Goal: Task Accomplishment & Management: Complete application form

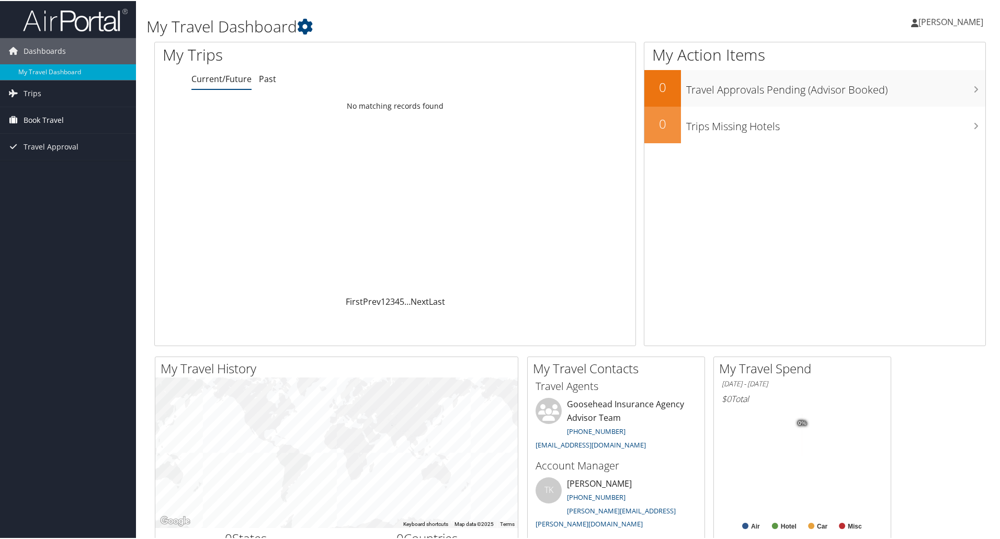
click at [45, 114] on span "Book Travel" at bounding box center [44, 119] width 40 height 26
click at [60, 137] on link "Agent Booking Request" at bounding box center [68, 140] width 136 height 16
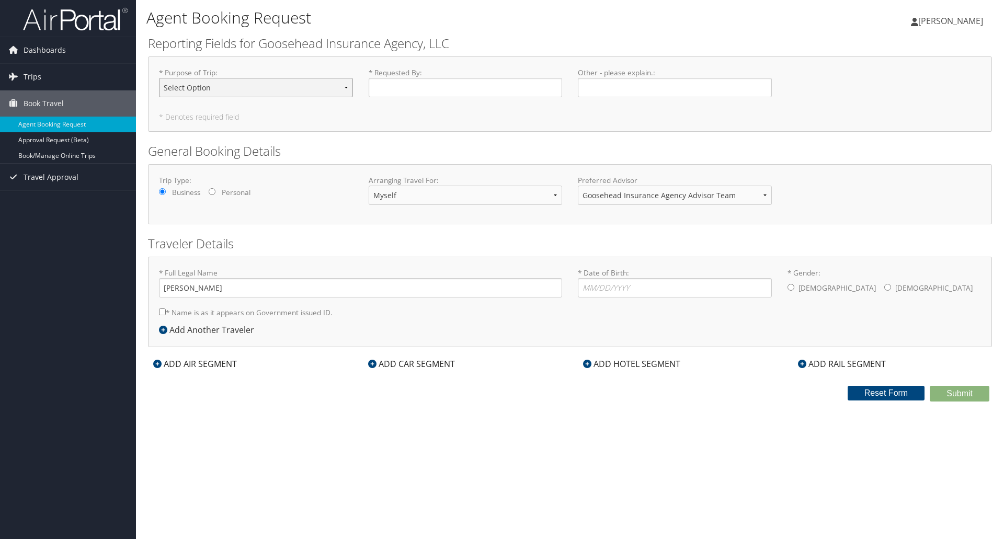
click at [264, 84] on select "Select Option Agency Site Visit - Support Campus Recruiting Visit Carrier Partn…" at bounding box center [256, 87] width 194 height 19
select select "Other"
click at [159, 78] on select "Select Option Agency Site Visit - Support Campus Recruiting Visit Carrier Partn…" at bounding box center [256, 87] width 194 height 19
click at [392, 86] on input "* Requested By : Required" at bounding box center [466, 87] width 194 height 19
type input "MYRIAM DIAZ"
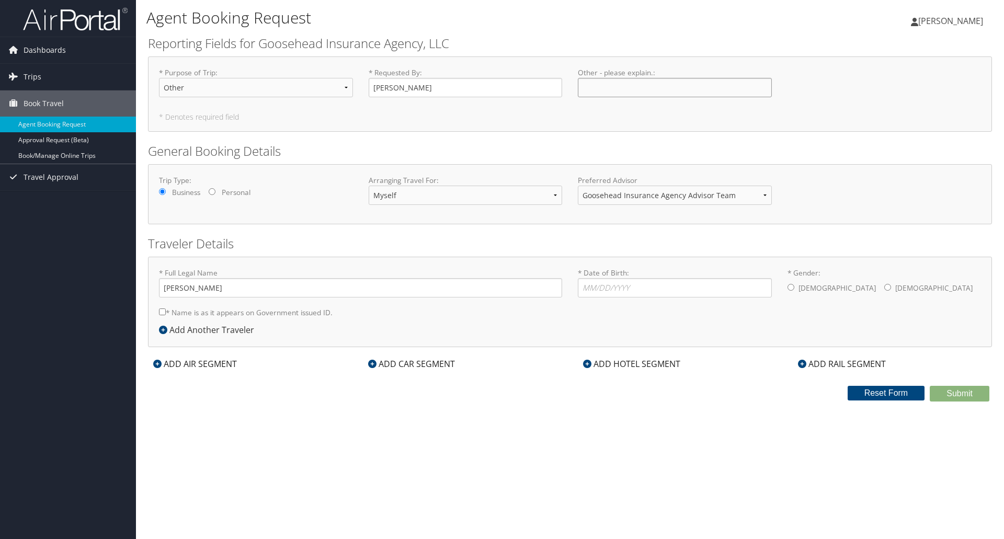
click at [618, 84] on input "Other - please explain. : Required" at bounding box center [675, 87] width 194 height 19
type input "Meeting with MJJ & Angie Kervin"
click at [630, 287] on input "* Date of Birth: Invalid Date" at bounding box center [675, 287] width 194 height 19
type input "06/03/1996"
click at [867, 285] on div "Male Female" at bounding box center [885, 288] width 194 height 21
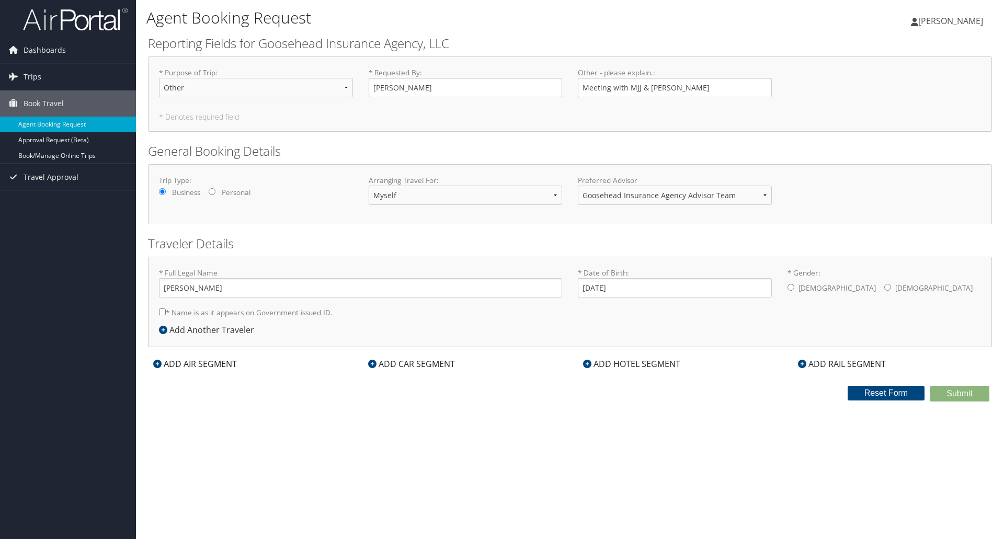
click at [896, 289] on label "Female" at bounding box center [934, 288] width 77 height 20
click at [885, 289] on input "* Gender: Male Female" at bounding box center [888, 287] width 7 height 7
radio input "true"
click at [585, 366] on icon at bounding box center [587, 364] width 8 height 8
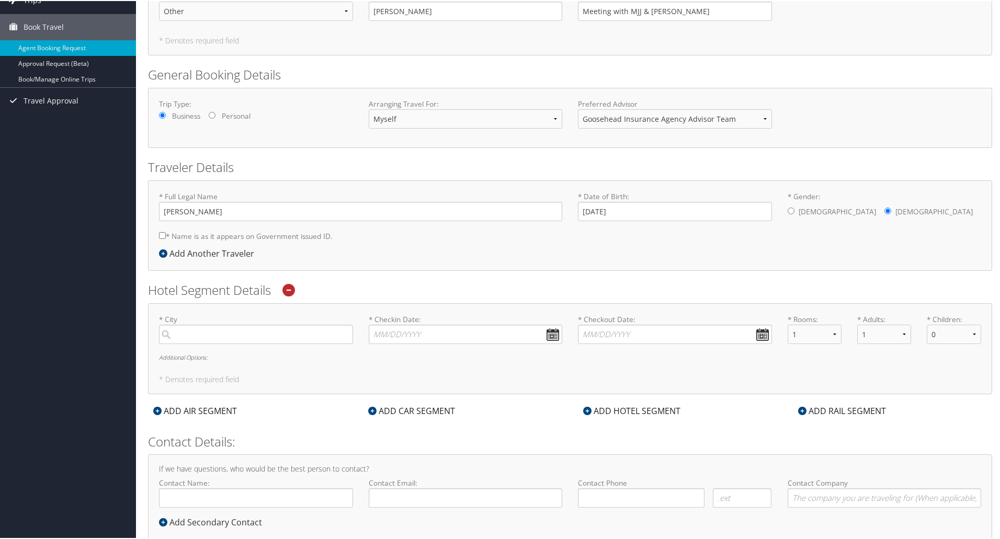
scroll to position [78, 0]
click at [245, 336] on input "search" at bounding box center [256, 332] width 194 height 19
click at [247, 338] on input "Westlake" at bounding box center [256, 332] width 194 height 19
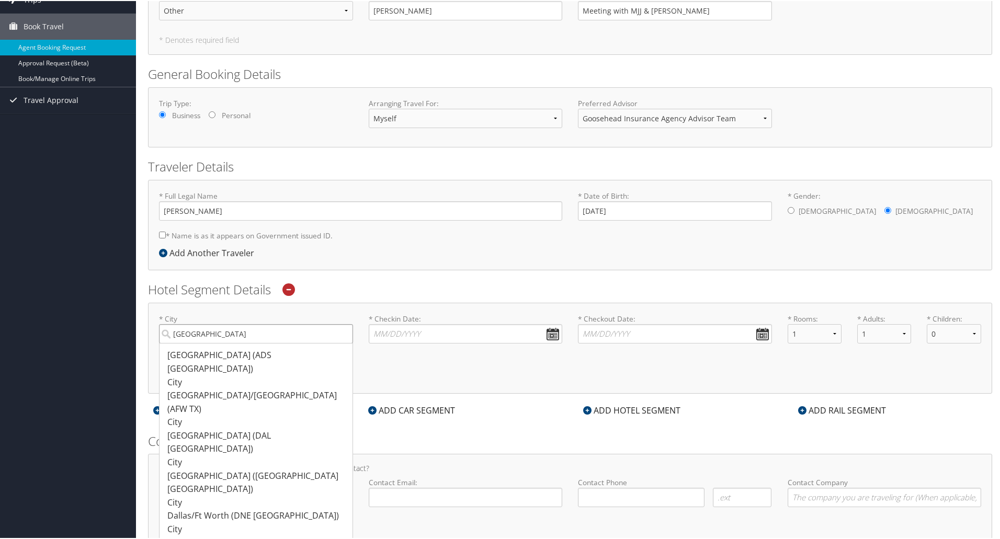
drag, startPoint x: 206, startPoint y: 339, endPoint x: 152, endPoint y: 330, distance: 54.7
click at [152, 330] on div "* City Dallas Dallas (ADS TX) City 185 185 Dallas/Fort Worth (AFW TX) City 237 …" at bounding box center [256, 332] width 210 height 38
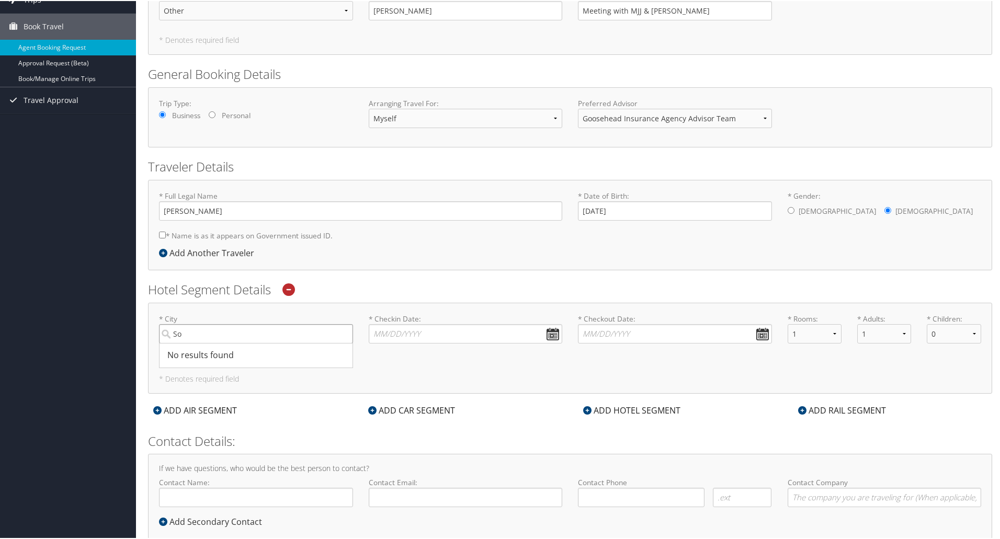
type input "S"
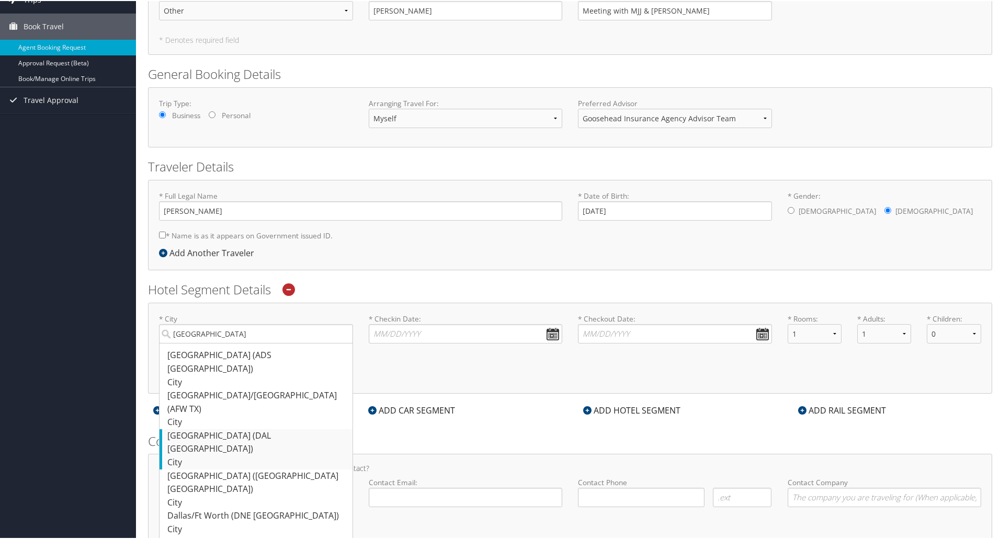
click at [209, 455] on div "City" at bounding box center [257, 462] width 180 height 14
click at [209, 343] on input "Dallas" at bounding box center [256, 332] width 194 height 19
type input "Dallas"
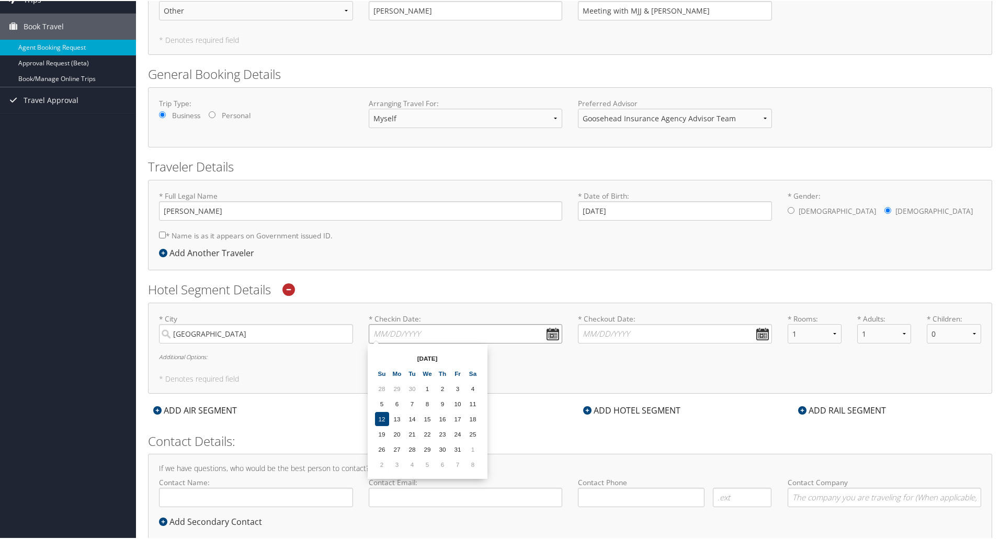
click at [402, 333] on input "* Checkin Date: Dates must be valid" at bounding box center [466, 332] width 194 height 19
click at [398, 415] on td "13" at bounding box center [397, 418] width 14 height 14
type input "10/13/2025"
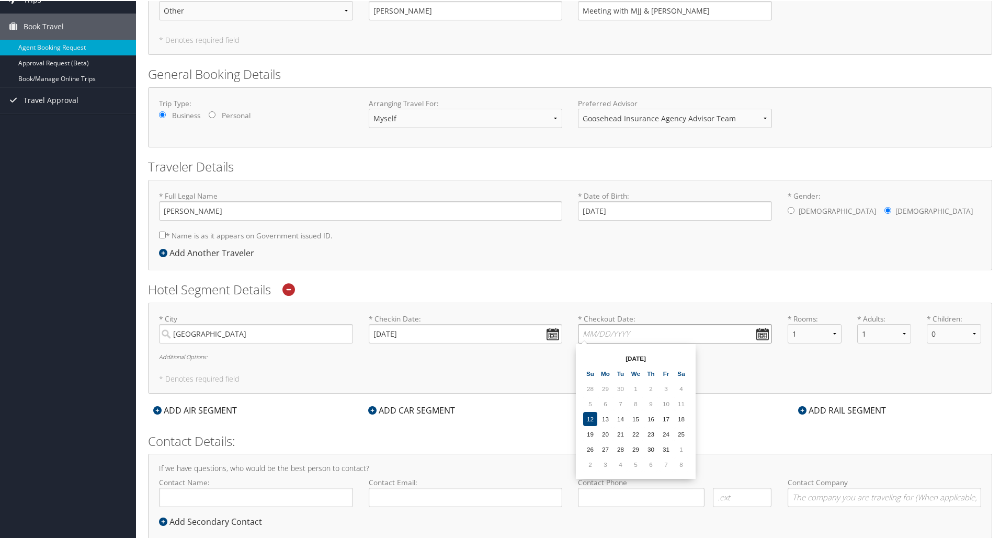
click at [646, 335] on input "* Checkout Date: Dates must be valid" at bounding box center [675, 332] width 194 height 19
click at [639, 420] on td "15" at bounding box center [636, 418] width 14 height 14
type input "10/15/2025"
click at [873, 334] on select "1 2 3 4 5" at bounding box center [884, 332] width 54 height 19
select select "2"
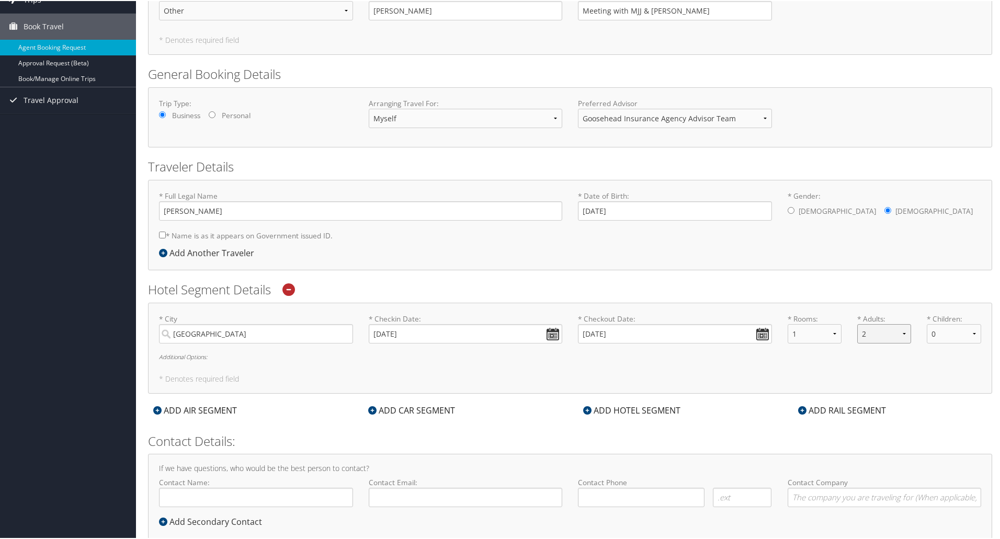
click at [857, 323] on select "1 2 3 4 5" at bounding box center [884, 332] width 54 height 19
click at [808, 375] on h5 "* Denotes required field" at bounding box center [570, 378] width 822 height 7
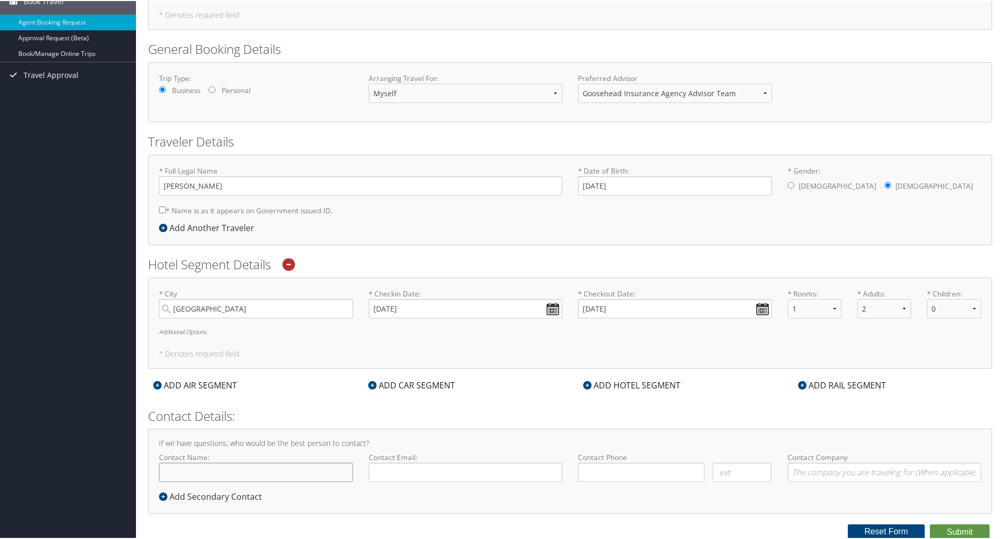
click at [233, 473] on input "Contact Name:" at bounding box center [256, 471] width 194 height 19
type input "[PERSON_NAME]"
type input "myriam"
click at [885, 313] on select "1 2 3 4 5" at bounding box center [884, 307] width 54 height 19
select select "1"
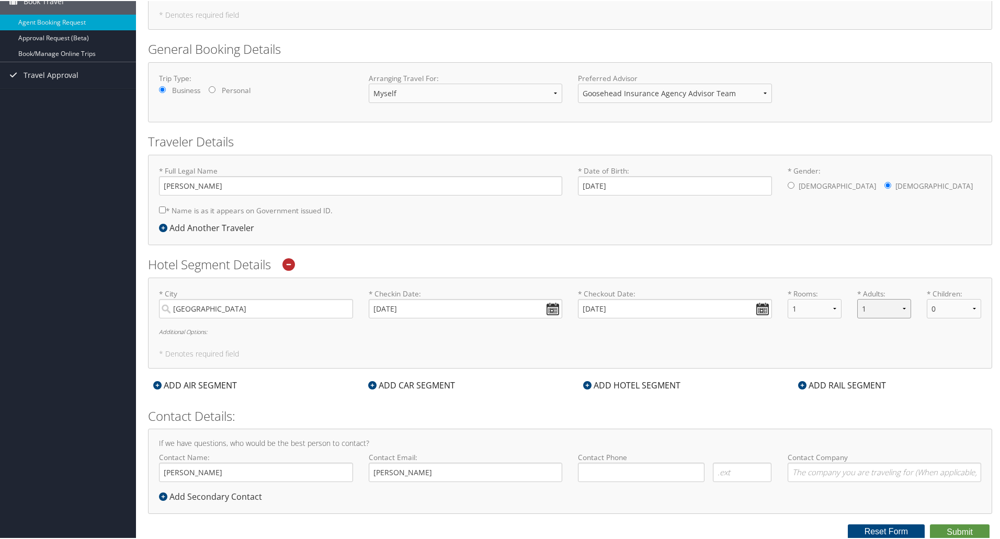
click at [857, 298] on select "1 2 3 4 5" at bounding box center [884, 307] width 54 height 19
click at [462, 478] on input "myriam" at bounding box center [466, 471] width 194 height 19
type input "myriam.diaz@goosehead.com"
type input "(915) 526-8352"
click at [967, 528] on button "Submit" at bounding box center [960, 532] width 60 height 16
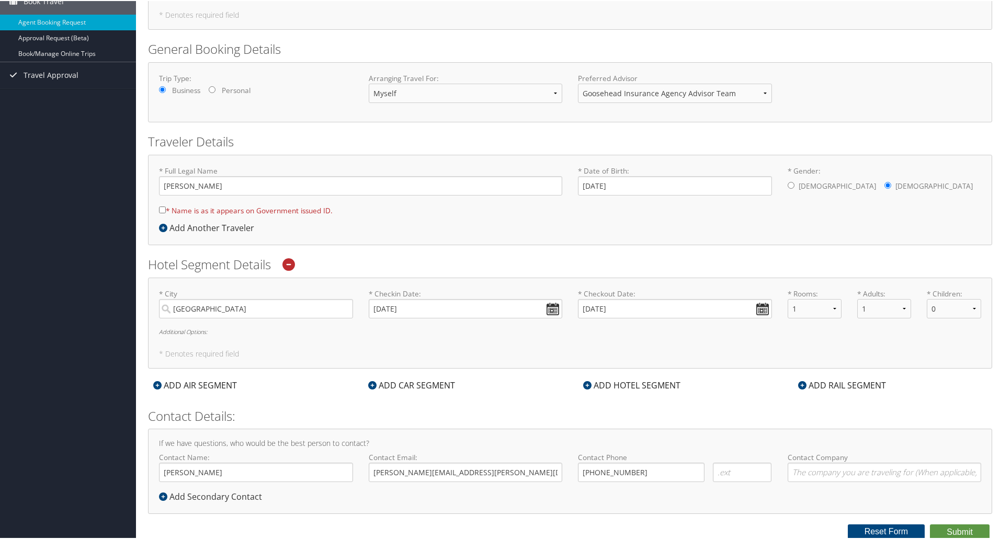
click at [316, 213] on label "* Name is as it appears on Government issued ID." at bounding box center [246, 209] width 174 height 19
click at [166, 212] on input "* Name is as it appears on Government issued ID." at bounding box center [162, 209] width 7 height 7
checkbox input "true"
click at [953, 530] on button "Submit" at bounding box center [960, 532] width 60 height 16
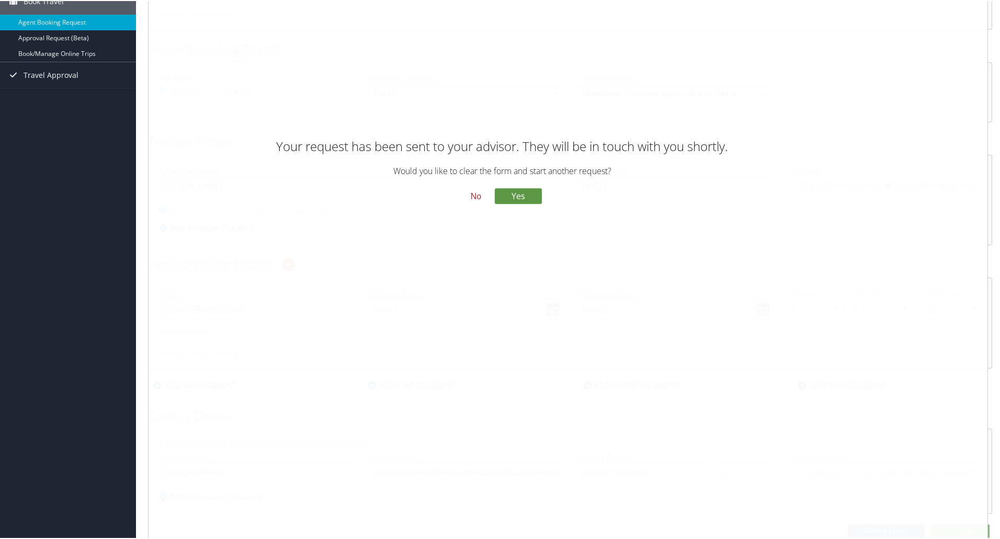
click at [478, 197] on button "No" at bounding box center [475, 196] width 27 height 18
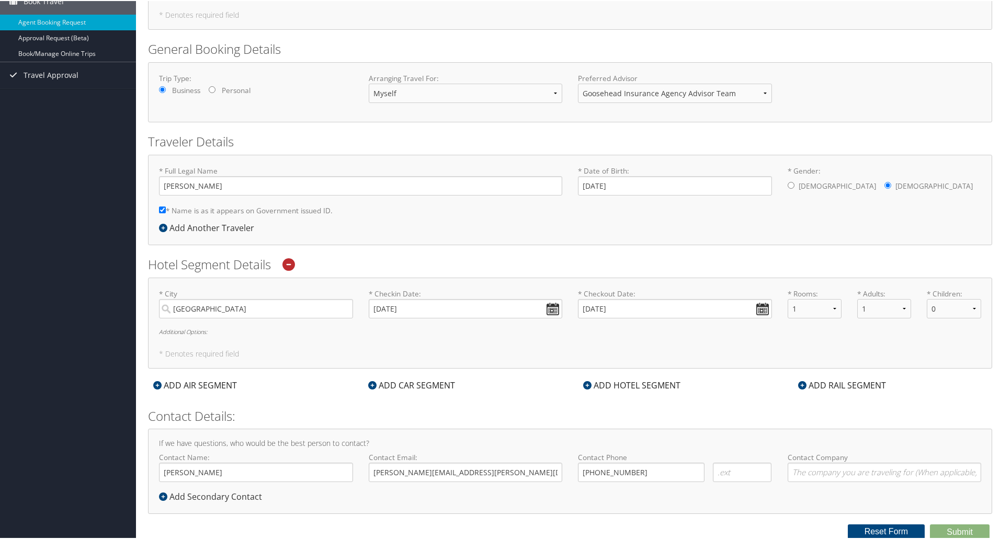
scroll to position [0, 0]
